Goal: Entertainment & Leisure: Consume media (video, audio)

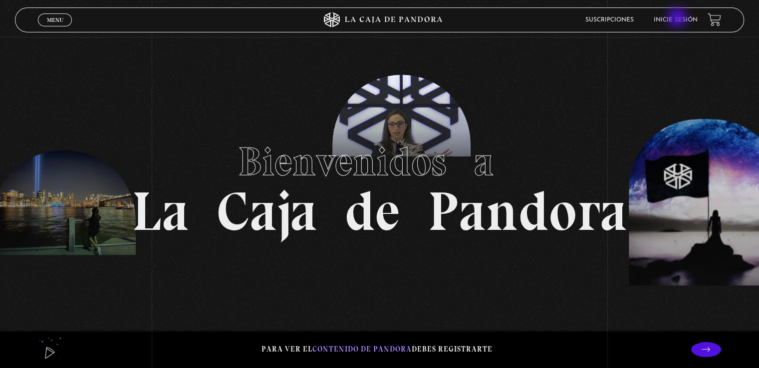
click at [678, 18] on link "Inicie sesión" at bounding box center [676, 20] width 44 height 6
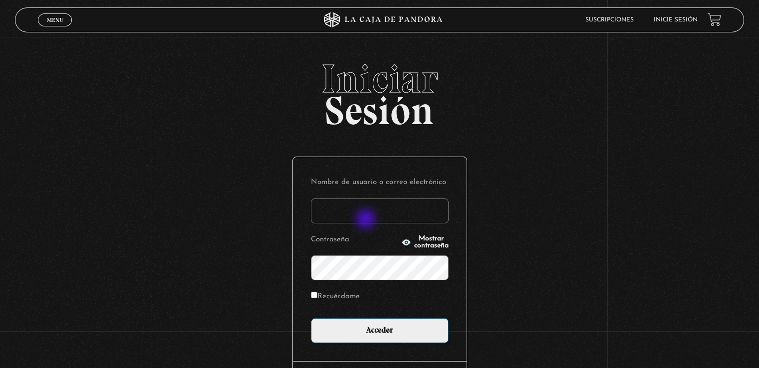
click at [367, 219] on input "Nombre de usuario o correo electrónico" at bounding box center [380, 211] width 138 height 25
type input "daniros2190@gmail.com"
click at [311, 318] on input "Acceder" at bounding box center [380, 330] width 138 height 25
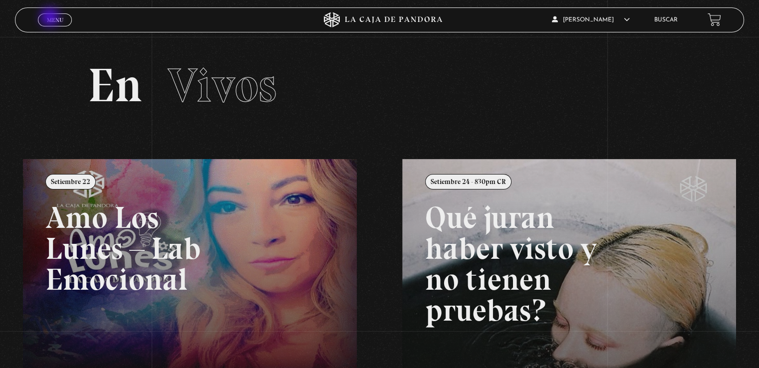
click at [51, 18] on span "Menu" at bounding box center [55, 20] width 16 height 6
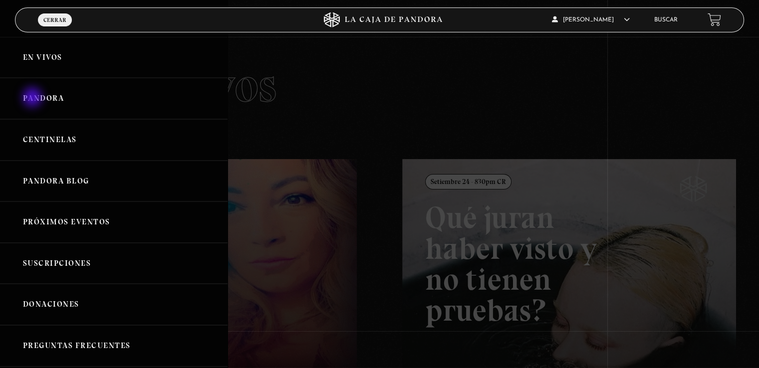
click at [34, 97] on link "Pandora" at bounding box center [114, 98] width 228 height 41
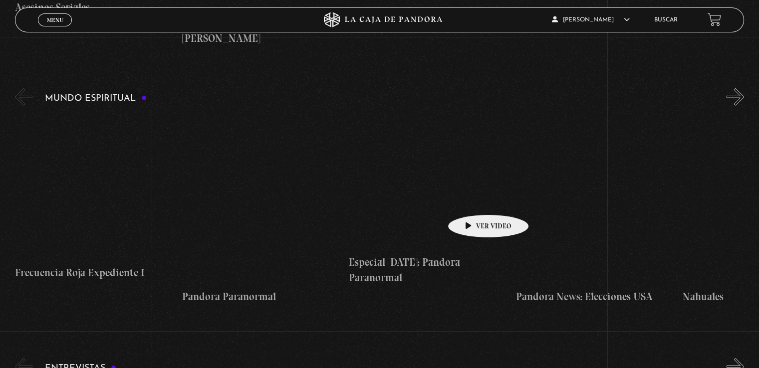
scroll to position [2995, 0]
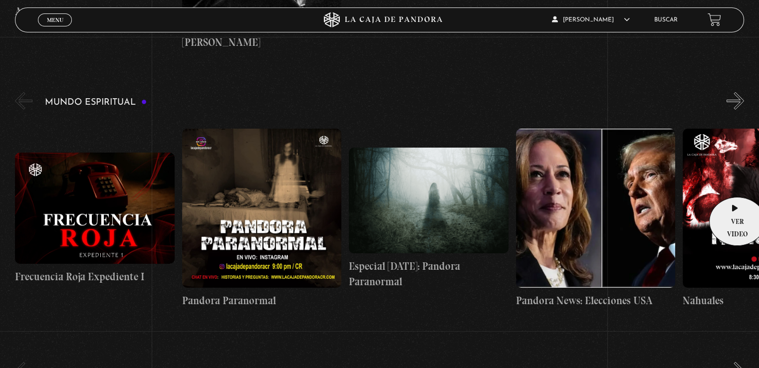
click at [735, 182] on figure at bounding box center [762, 208] width 159 height 159
click at [725, 162] on figure at bounding box center [762, 208] width 159 height 159
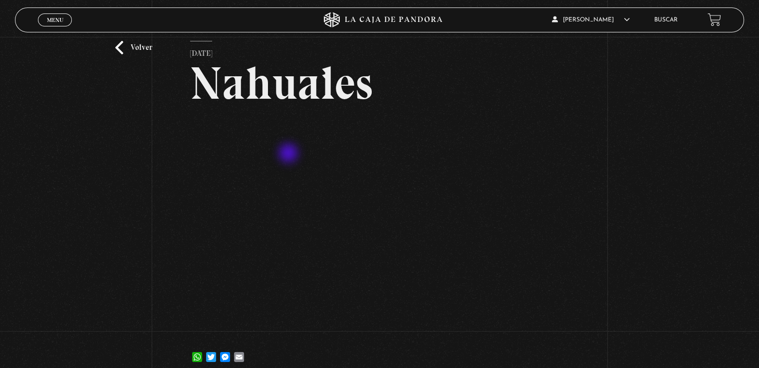
scroll to position [50, 0]
